Goal: Task Accomplishment & Management: Complete application form

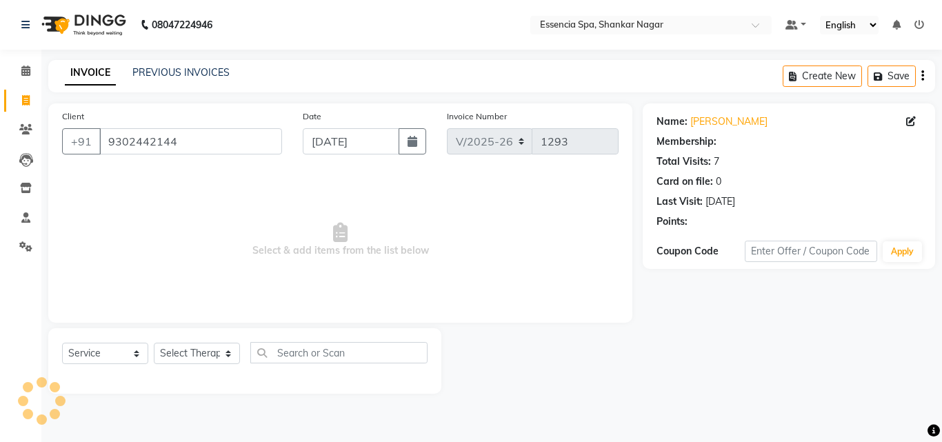
select select "7037"
select select "service"
click at [217, 351] on select "Select Therapist" at bounding box center [197, 353] width 86 height 21
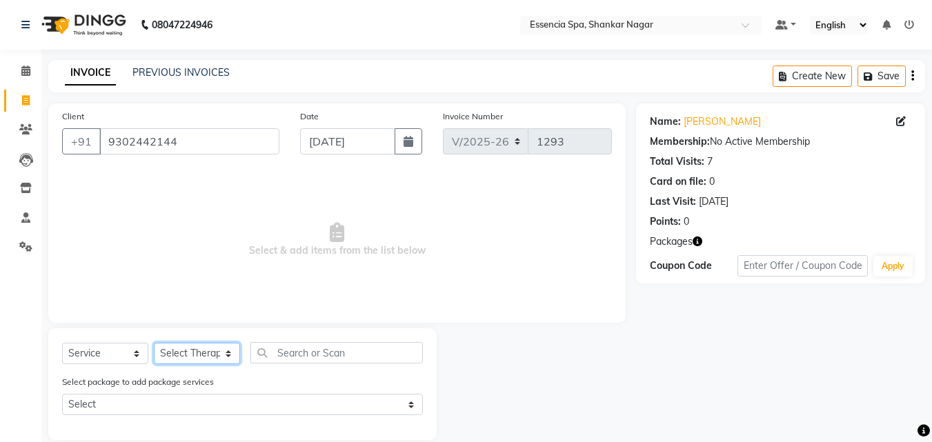
select select "61902"
click at [154, 343] on select "Select Therapist [PERSON_NAME] [PERSON_NAME] [PERSON_NAME] [PERSON_NAME]" at bounding box center [197, 353] width 86 height 21
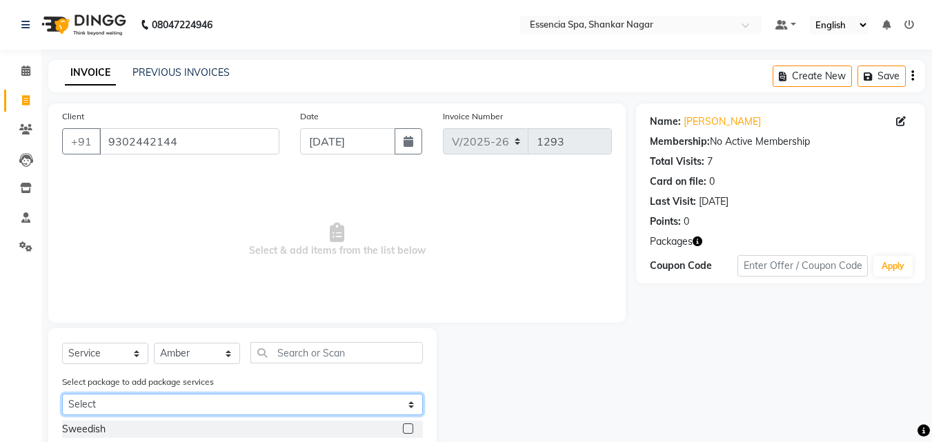
click at [234, 397] on select "Select 5k6 5k6" at bounding box center [242, 404] width 361 height 21
select select "1: Object"
click at [62, 394] on select "Select 5k6 5k6" at bounding box center [242, 404] width 361 height 21
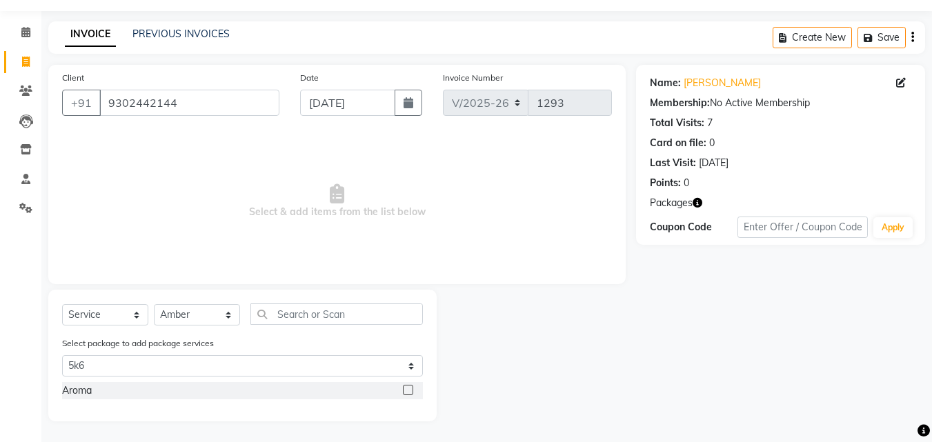
click at [408, 388] on label at bounding box center [408, 390] width 10 height 10
click at [408, 388] on input "checkbox" at bounding box center [407, 390] width 9 height 9
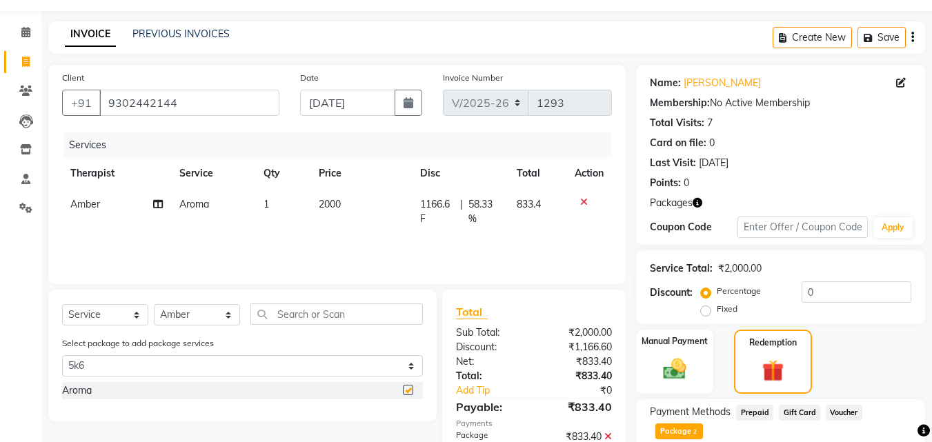
checkbox input "false"
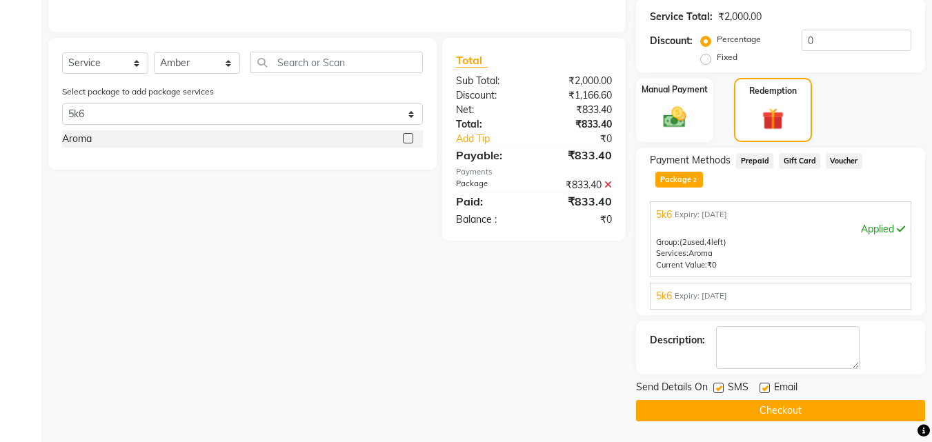
click at [716, 390] on label at bounding box center [718, 388] width 10 height 10
click at [716, 390] on input "checkbox" at bounding box center [717, 388] width 9 height 9
checkbox input "false"
click at [763, 388] on label at bounding box center [764, 388] width 10 height 10
click at [763, 388] on input "checkbox" at bounding box center [763, 388] width 9 height 9
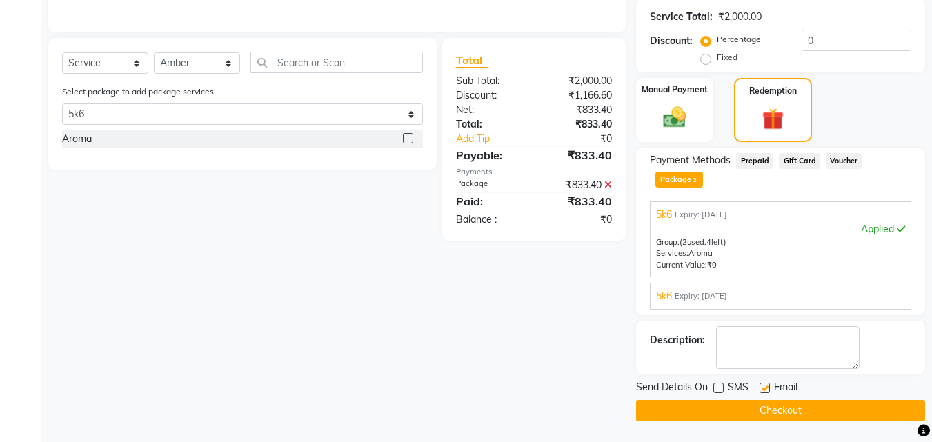
checkbox input "false"
click at [748, 404] on button "Checkout" at bounding box center [780, 410] width 289 height 21
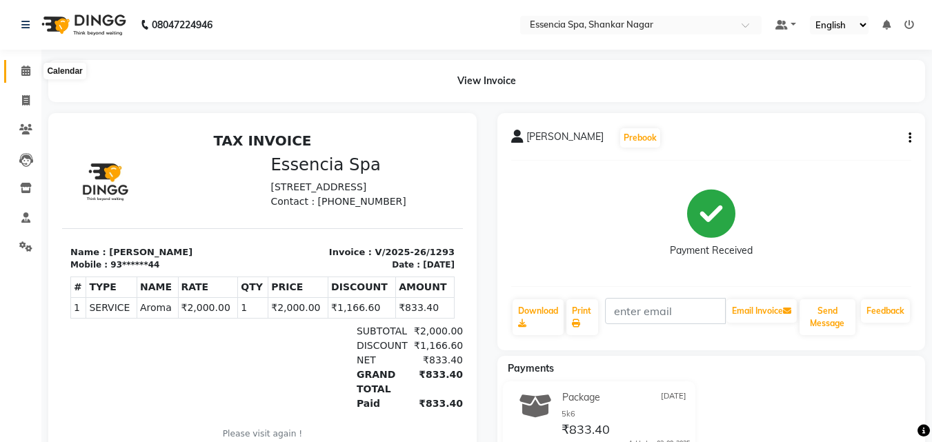
click at [28, 71] on icon at bounding box center [25, 71] width 9 height 10
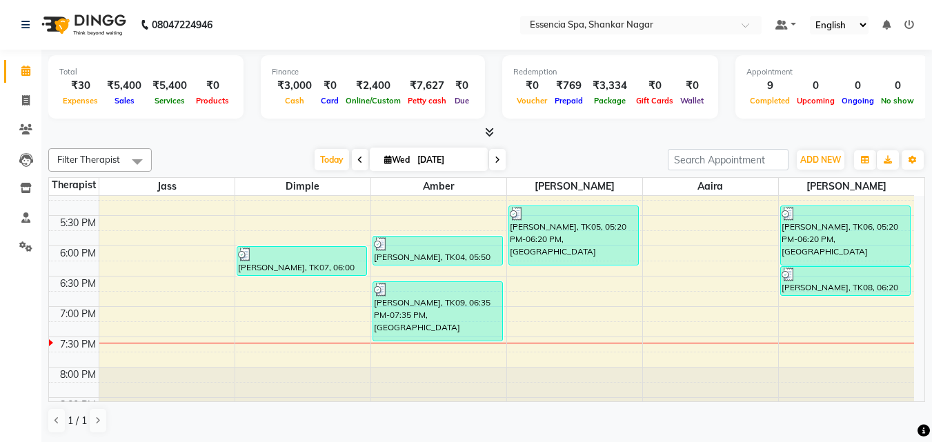
scroll to position [557, 0]
click at [169, 141] on div "Total ₹30 Expenses ₹5,400 Sales ₹5,400 Services ₹0 Products Finance ₹3,000 Cash…" at bounding box center [486, 246] width 890 height 393
